Goal: Task Accomplishment & Management: Use online tool/utility

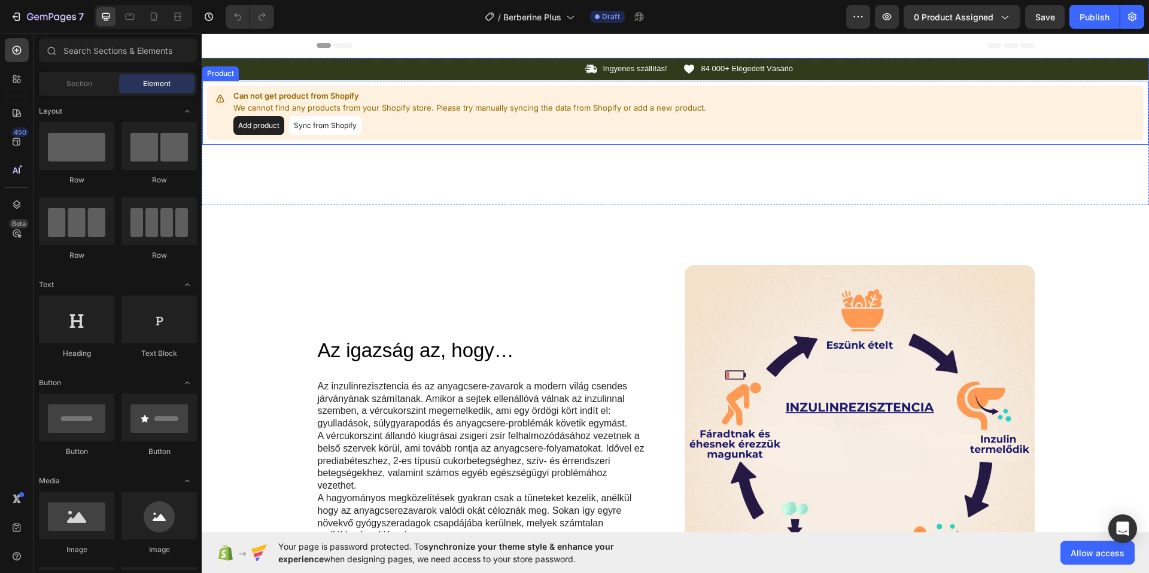
click at [263, 123] on button "Add product" at bounding box center [258, 125] width 51 height 19
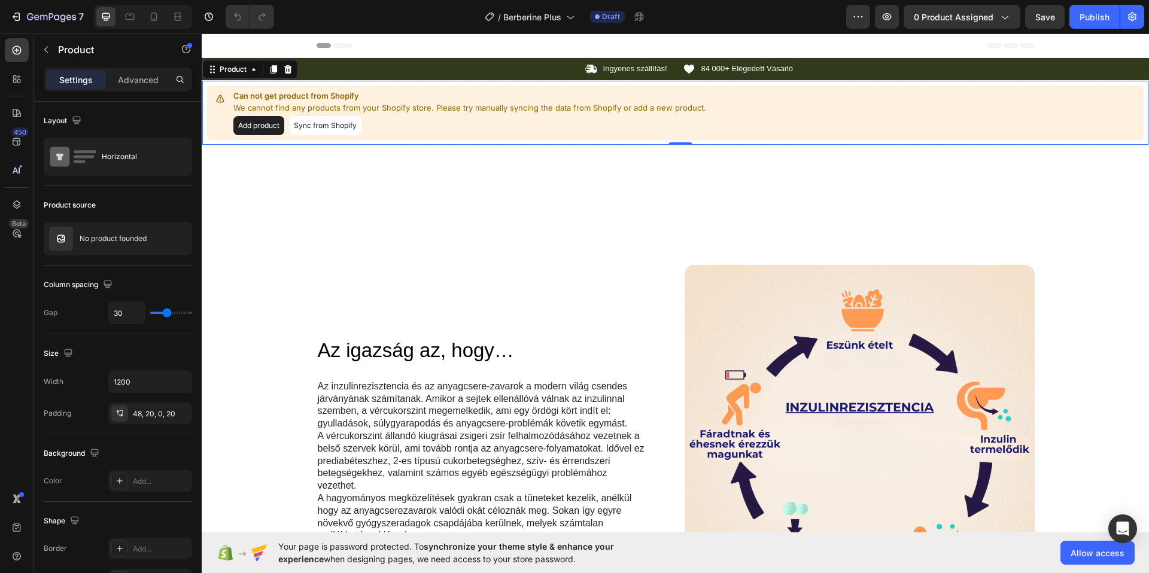
click at [342, 122] on button "Sync from Shopify" at bounding box center [325, 125] width 72 height 19
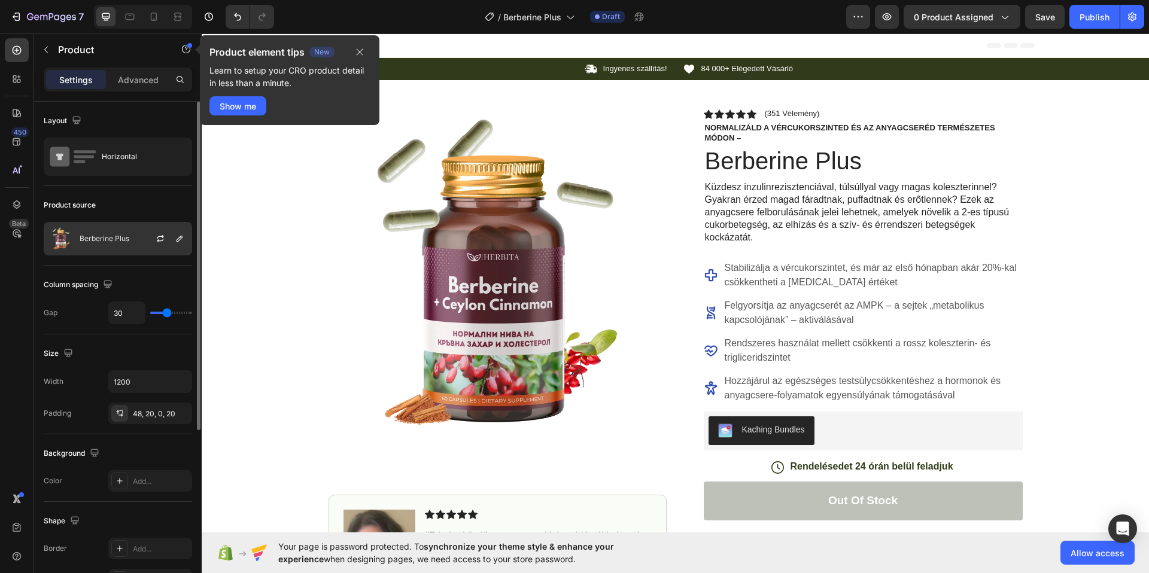
click at [119, 232] on div "Berberine Plus" at bounding box center [118, 239] width 148 height 34
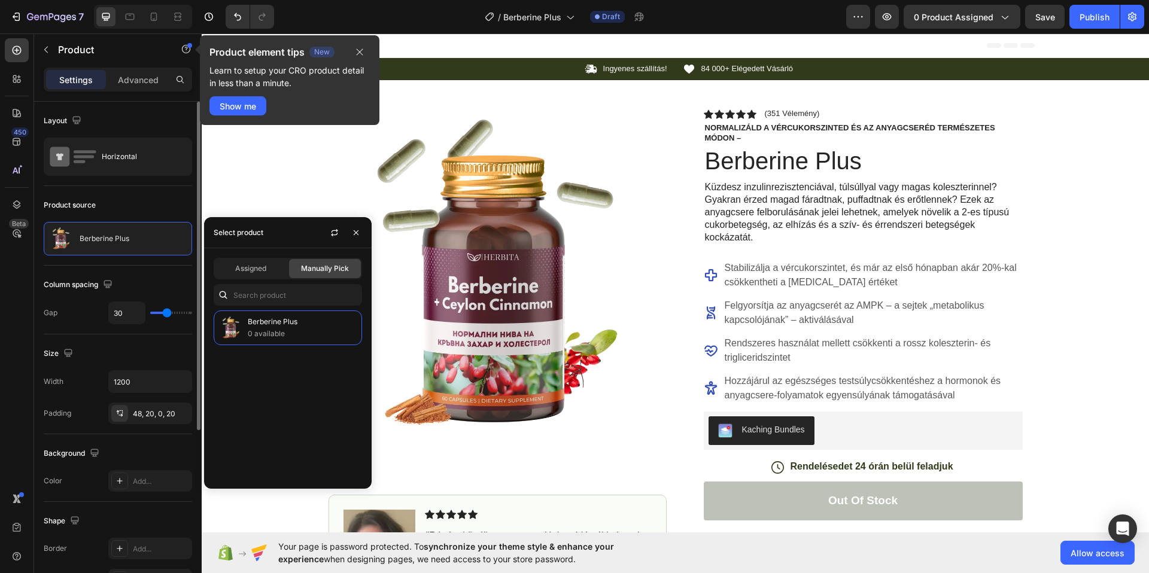
click at [121, 198] on div "Product source" at bounding box center [118, 205] width 148 height 19
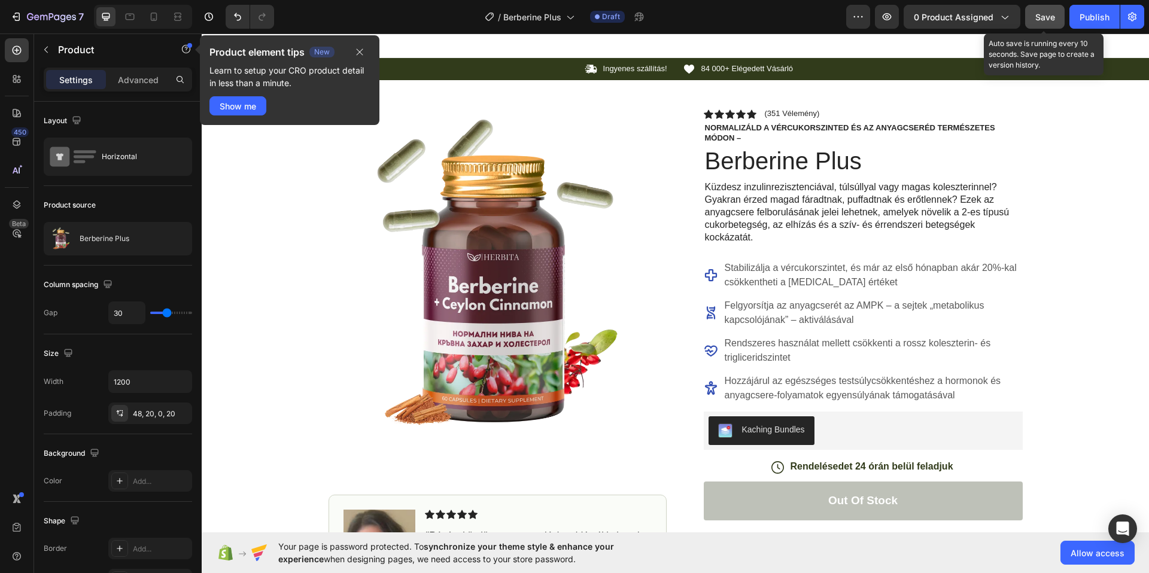
click at [1040, 22] on div "Save" at bounding box center [1045, 17] width 20 height 13
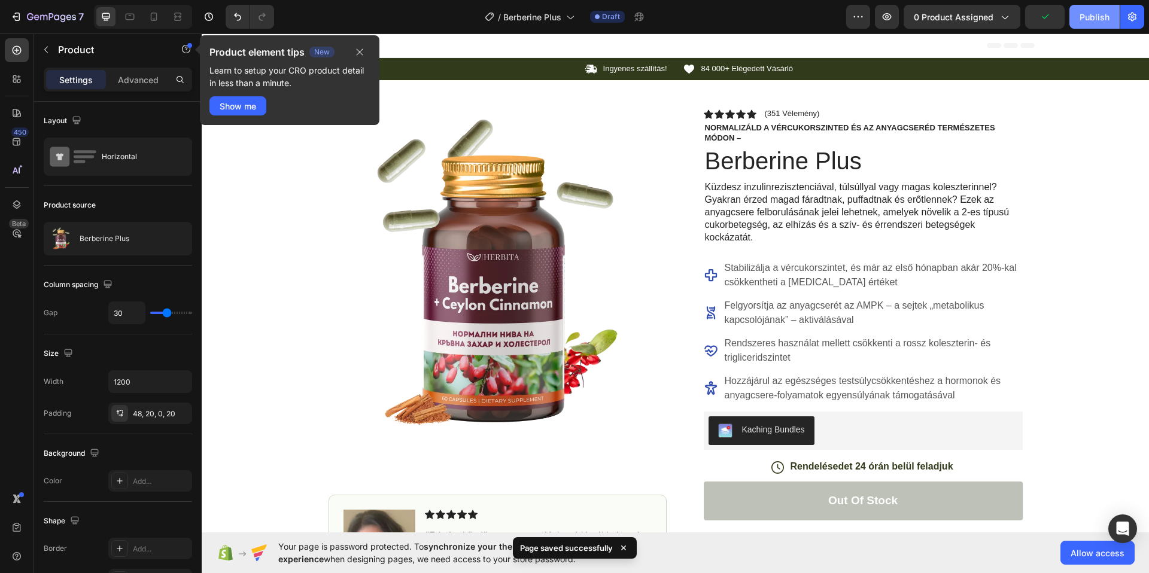
click at [1100, 17] on div "Publish" at bounding box center [1094, 17] width 30 height 13
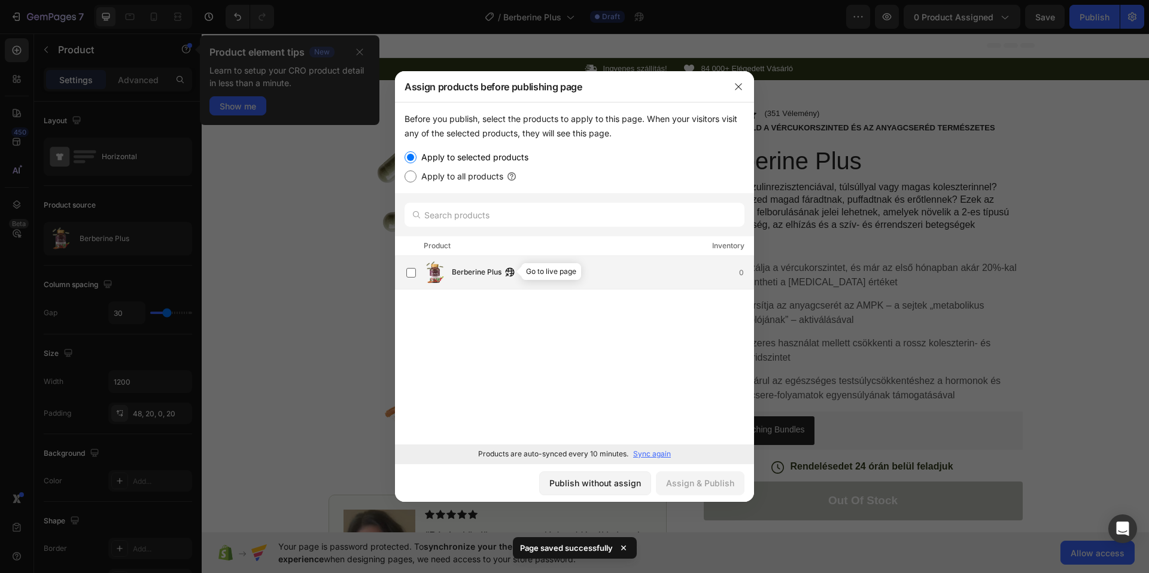
click at [507, 267] on icon "button" at bounding box center [510, 272] width 10 height 10
click at [406, 272] on label at bounding box center [411, 273] width 10 height 10
click at [532, 271] on div "Berberine Plus 0" at bounding box center [603, 272] width 302 height 13
click at [503, 270] on div "Berberine Plus" at bounding box center [486, 272] width 69 height 13
click at [508, 270] on icon "button" at bounding box center [510, 272] width 10 height 10
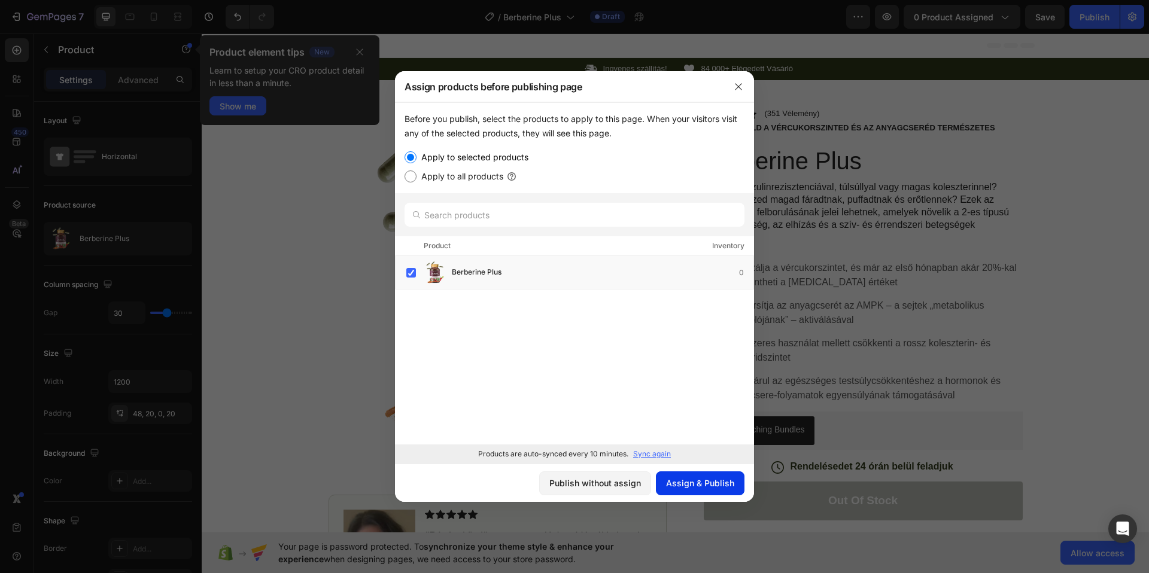
click at [705, 490] on button "Assign & Publish" at bounding box center [700, 483] width 89 height 24
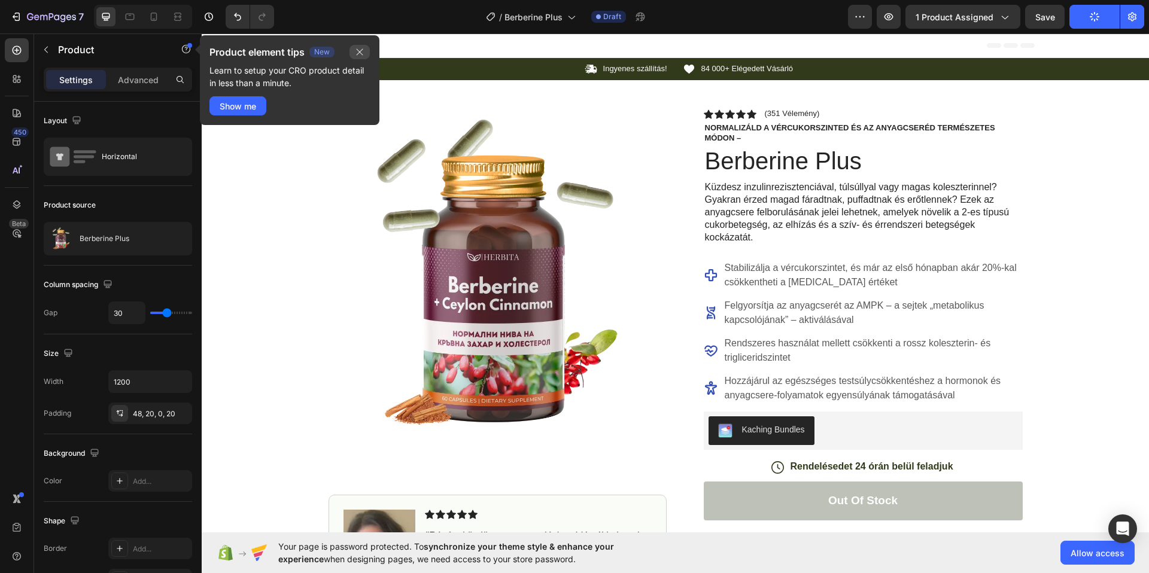
click at [362, 51] on icon "button" at bounding box center [360, 52] width 10 height 10
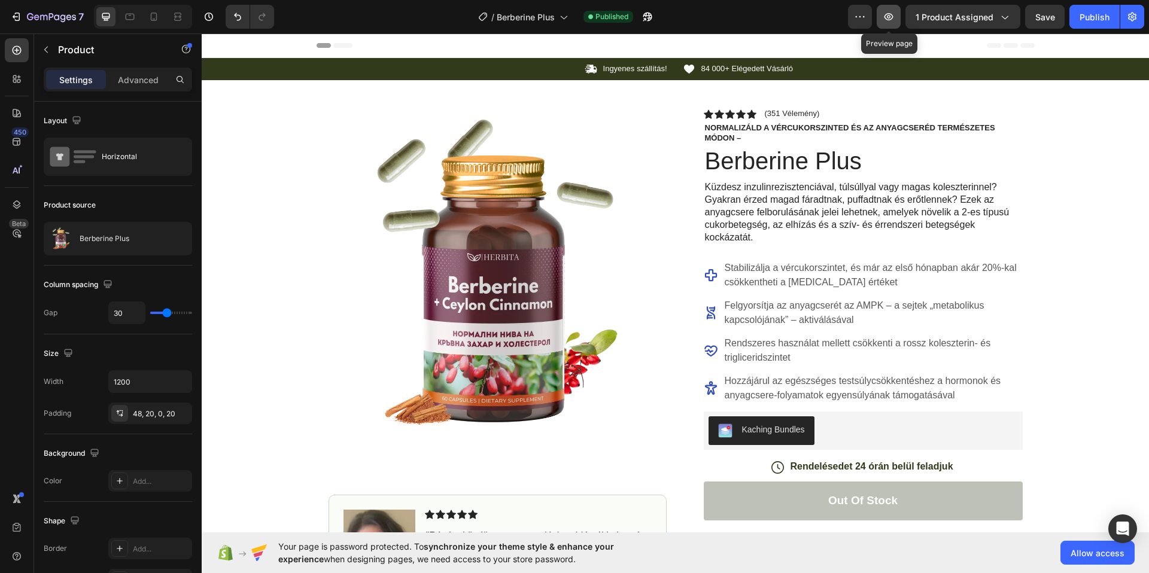
click at [883, 16] on button "button" at bounding box center [888, 17] width 24 height 24
click at [13, 23] on div "7" at bounding box center [47, 17] width 74 height 14
